Goal: Task Accomplishment & Management: Use online tool/utility

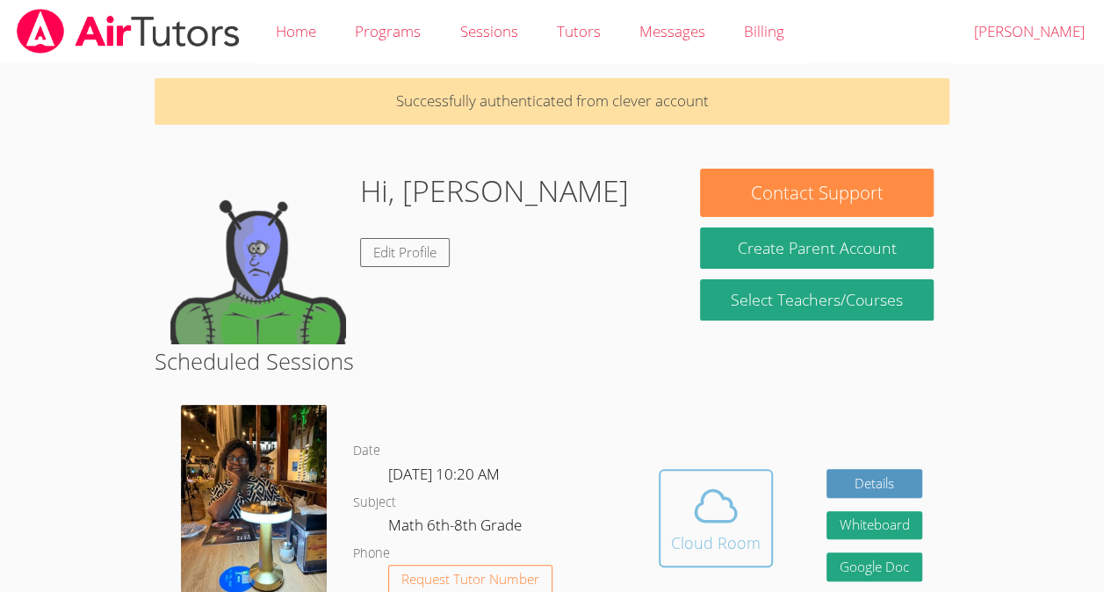
click at [689, 521] on span at bounding box center [716, 505] width 90 height 49
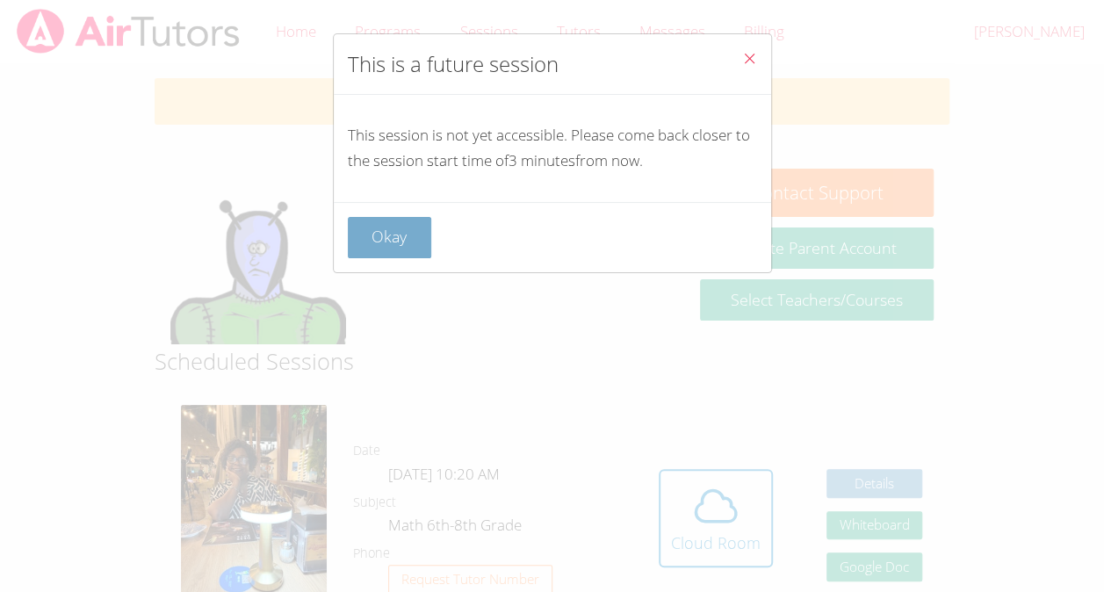
click at [413, 220] on button "Okay" at bounding box center [390, 237] width 84 height 41
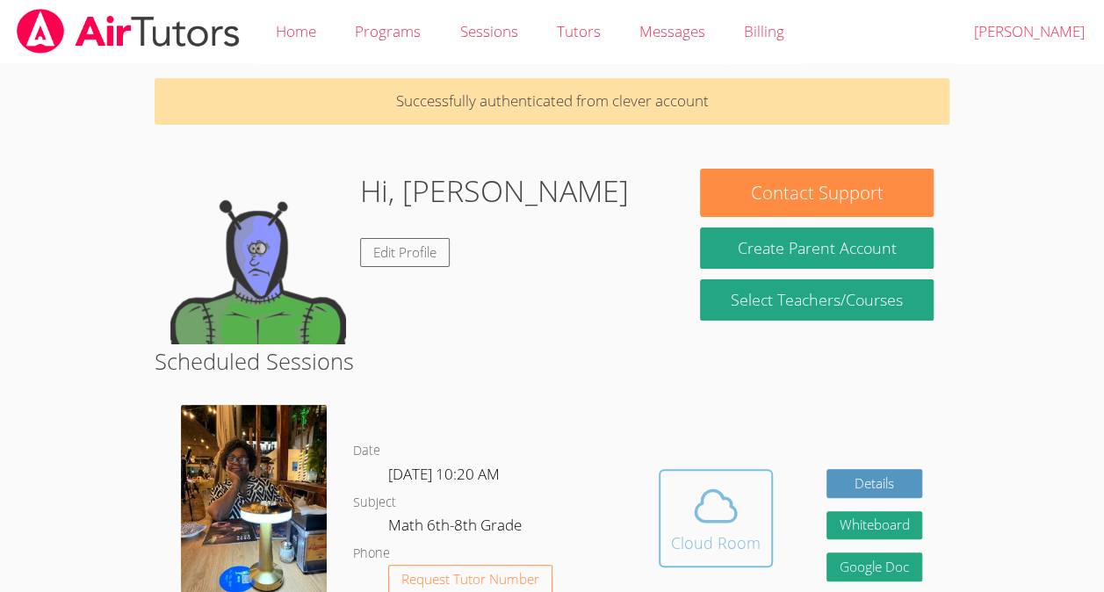
click at [738, 508] on icon at bounding box center [715, 505] width 49 height 49
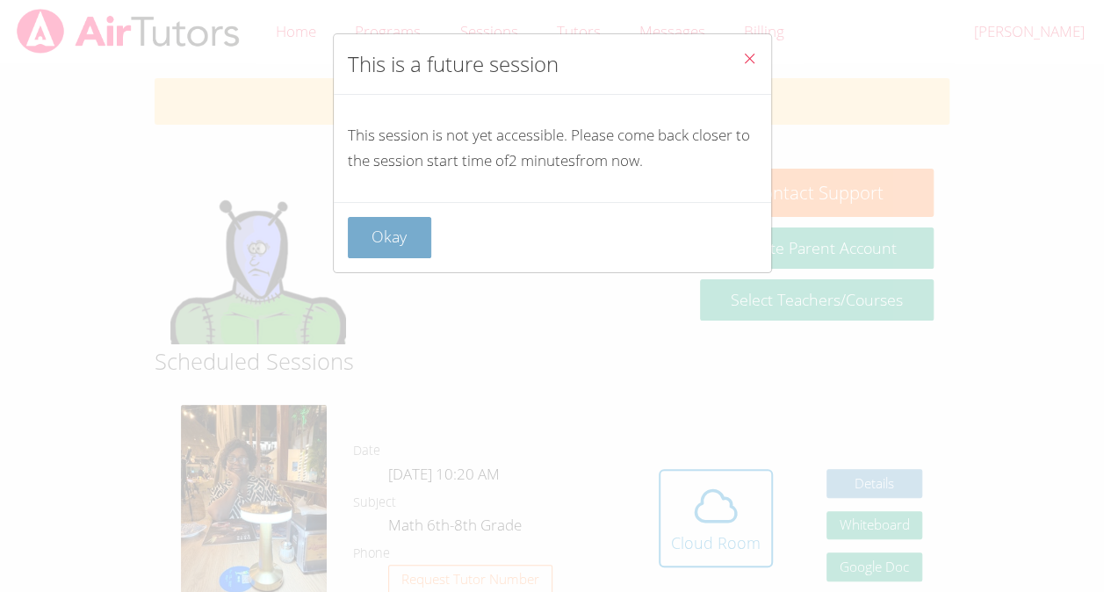
click at [404, 218] on button "Okay" at bounding box center [390, 237] width 84 height 41
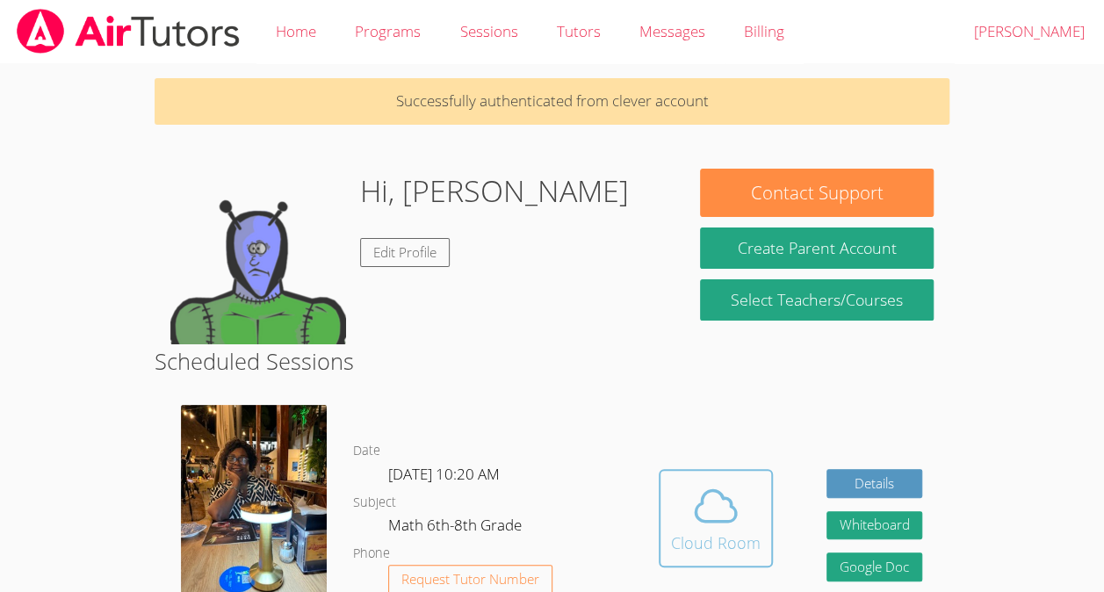
click at [697, 487] on icon at bounding box center [715, 505] width 49 height 49
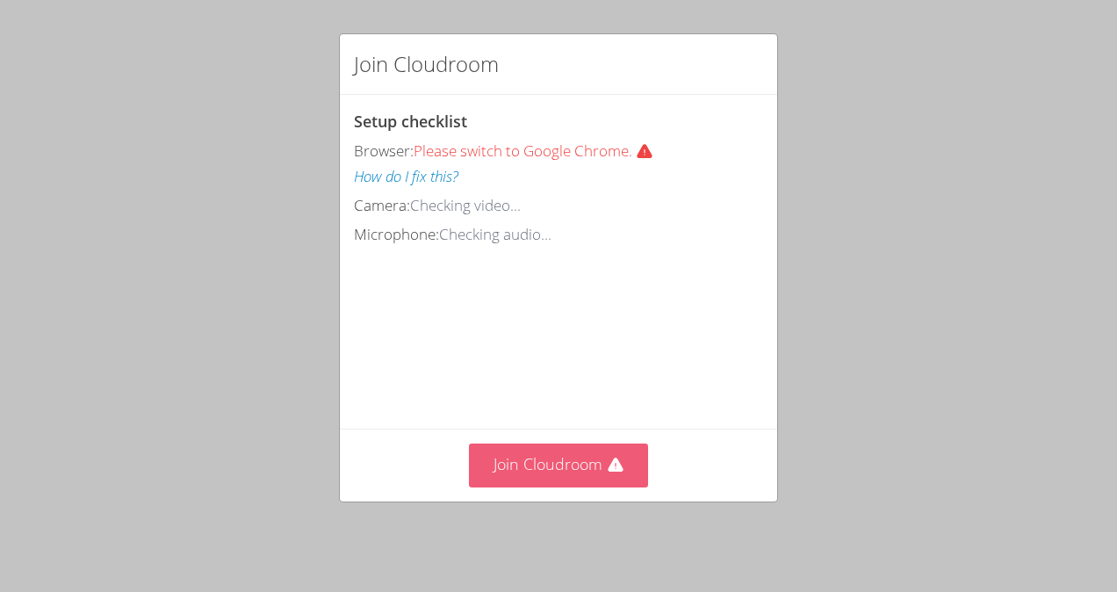
click at [607, 474] on icon at bounding box center [616, 466] width 18 height 18
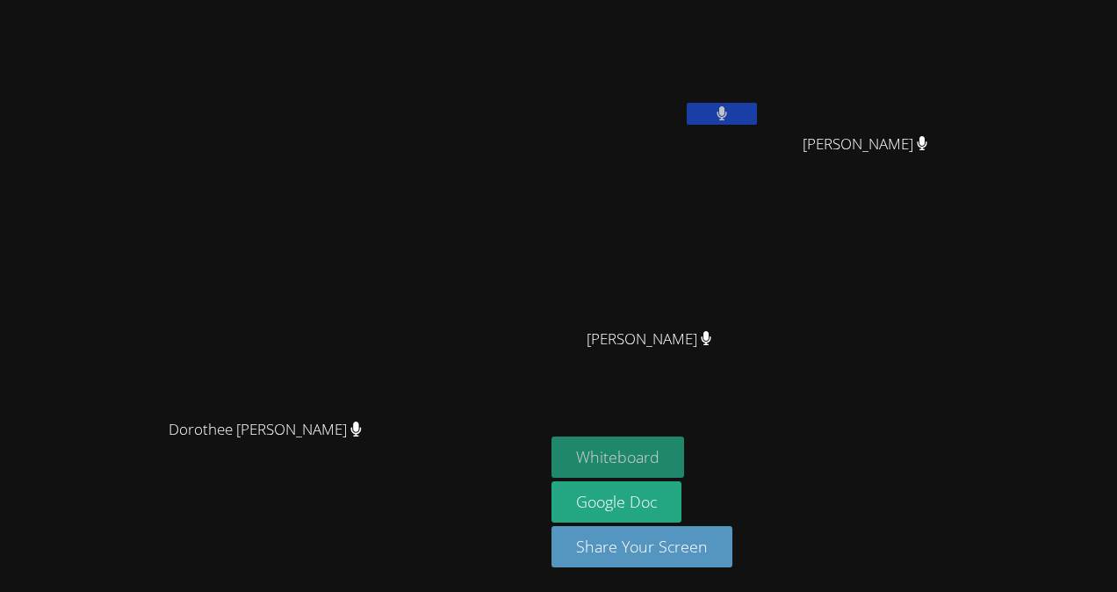
click at [684, 453] on button "Whiteboard" at bounding box center [618, 457] width 133 height 41
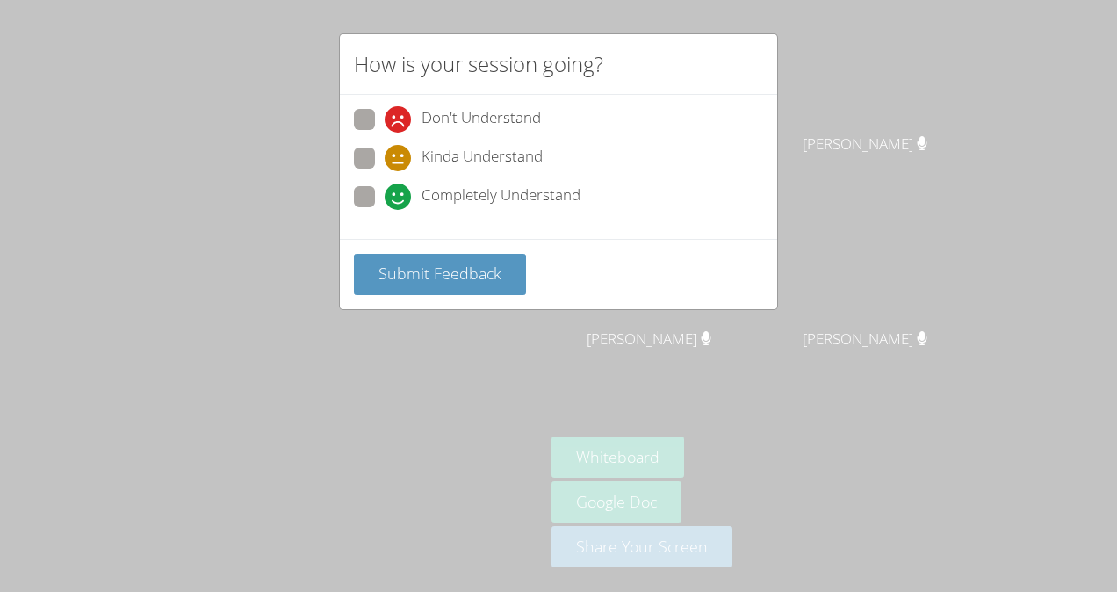
click at [385, 210] on span at bounding box center [385, 210] width 0 height 0
click at [385, 187] on input "Completely Understand" at bounding box center [392, 193] width 15 height 15
radio input "true"
drag, startPoint x: 442, startPoint y: 277, endPoint x: 746, endPoint y: -65, distance: 457.4
click at [746, 0] on html "Dorothee [PERSON_NAME] [PERSON_NAME] [PERSON_NAME] [PERSON_NAME] [PERSON_NAME] …" at bounding box center [558, 296] width 1117 height 592
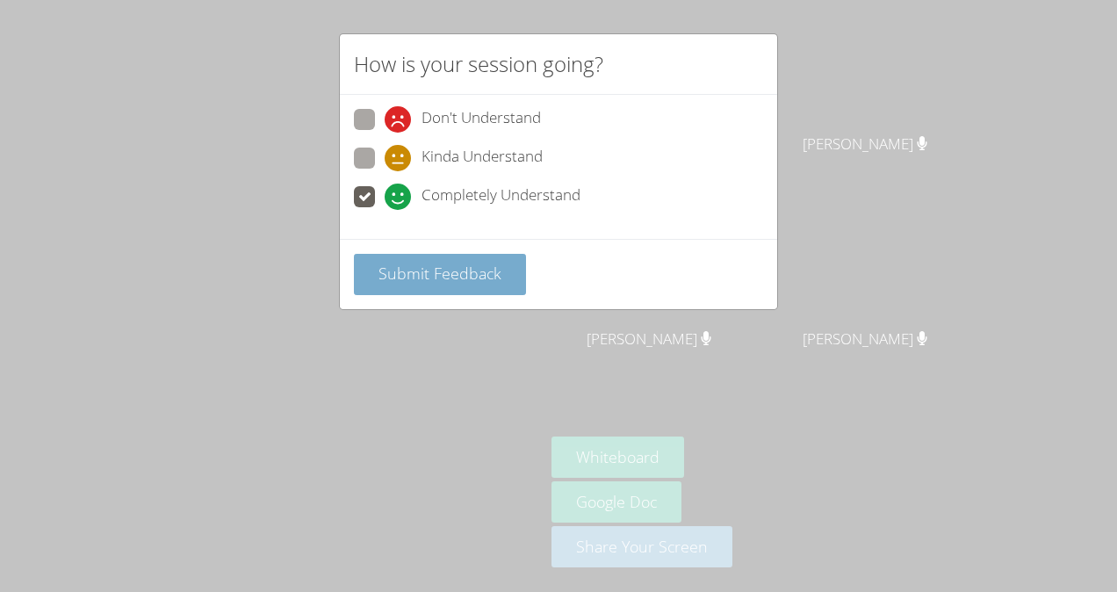
click at [402, 256] on button "Submit Feedback" at bounding box center [440, 274] width 172 height 41
